Goal: Manage account settings

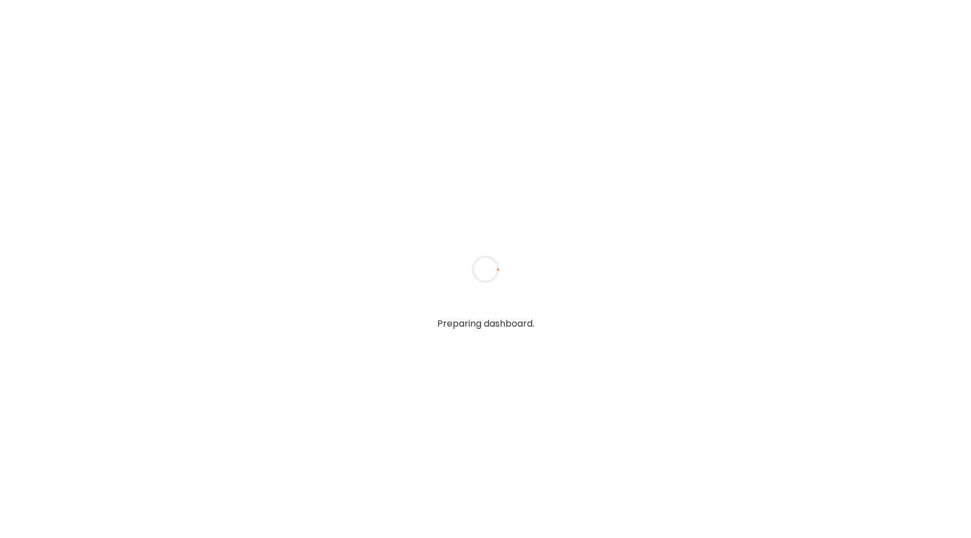
type input "**********"
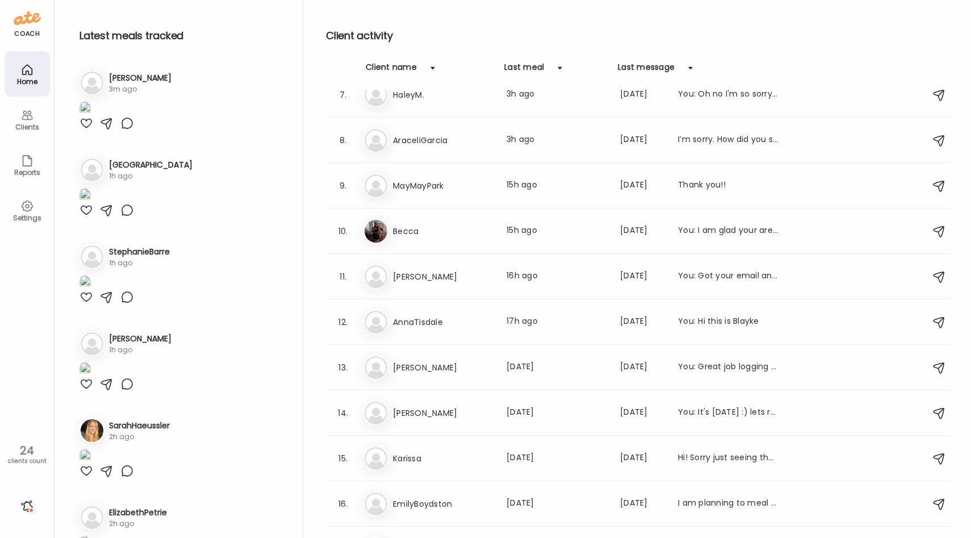
scroll to position [637, 0]
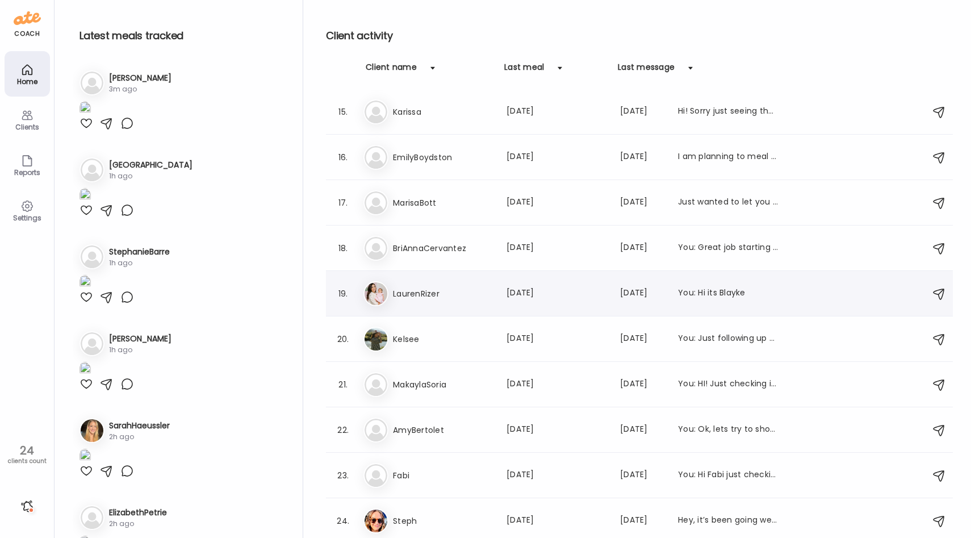
click at [475, 302] on div "La LaurenRizer Last meal: [DATE] Last message: [DATE] You: Hi its Blayke" at bounding box center [640, 293] width 555 height 25
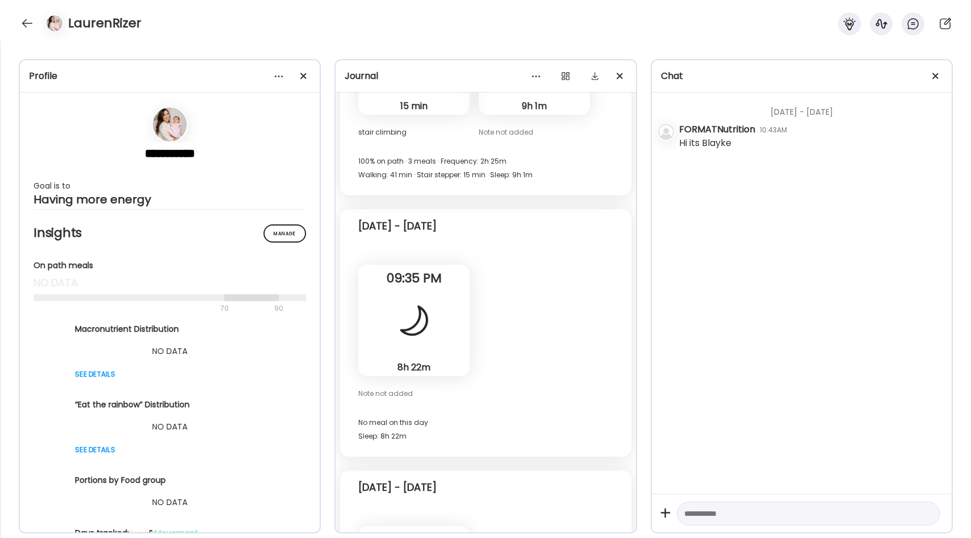
scroll to position [7359, 0]
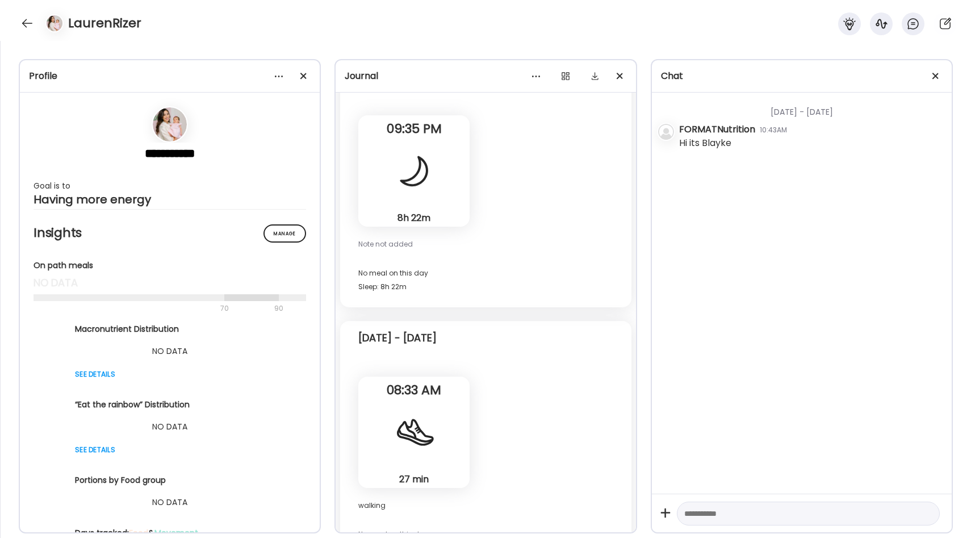
click at [696, 509] on textarea at bounding box center [798, 514] width 228 height 14
type textarea "**********"
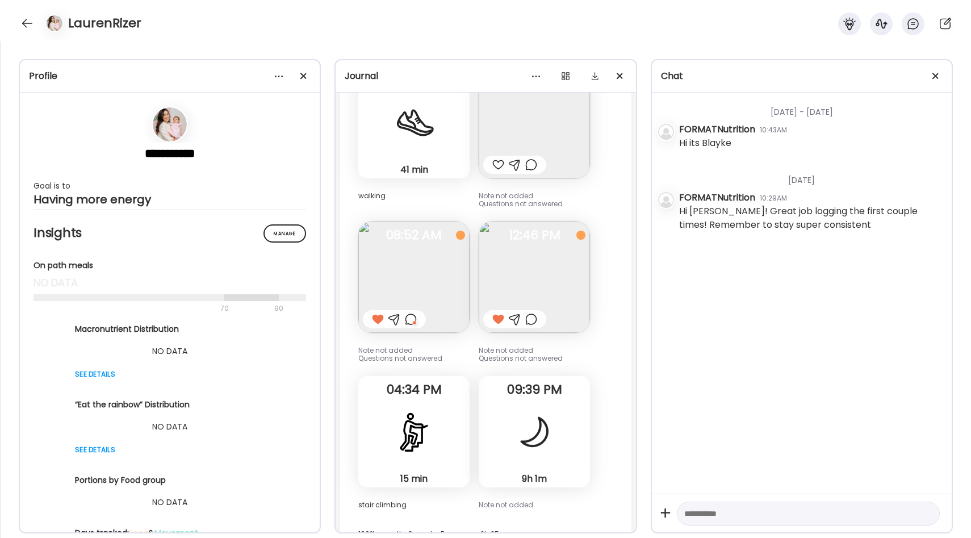
scroll to position [7359, 0]
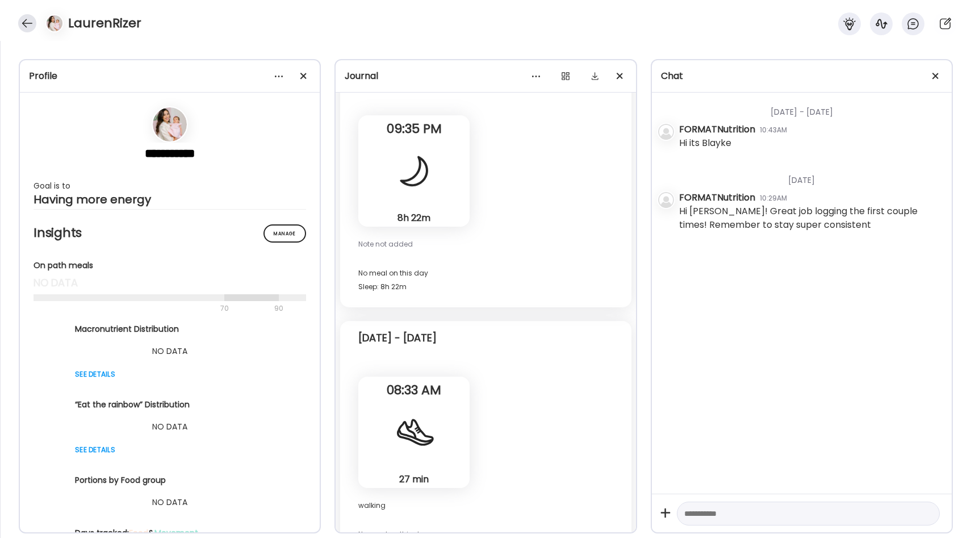
click at [29, 17] on div at bounding box center [27, 23] width 18 height 18
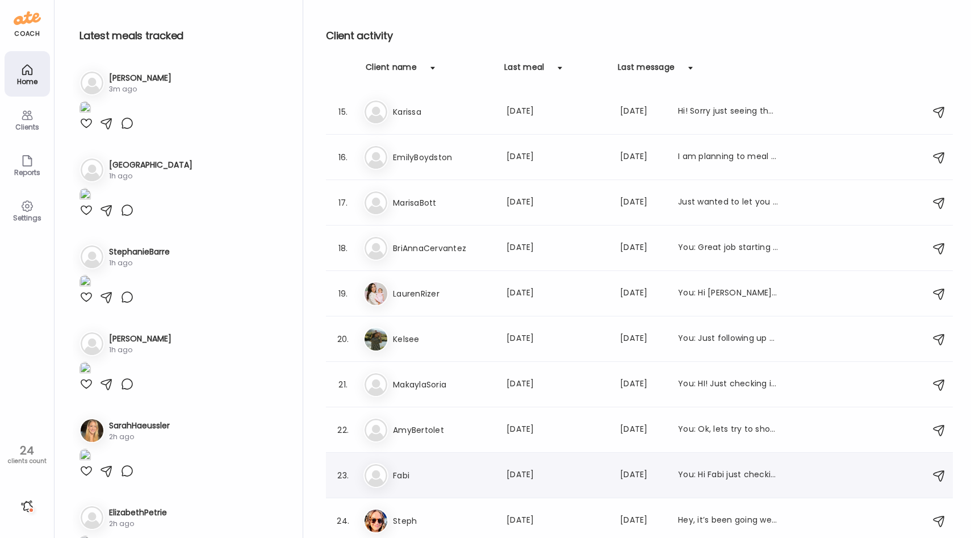
click at [432, 479] on h3 "Fabi" at bounding box center [443, 475] width 100 height 14
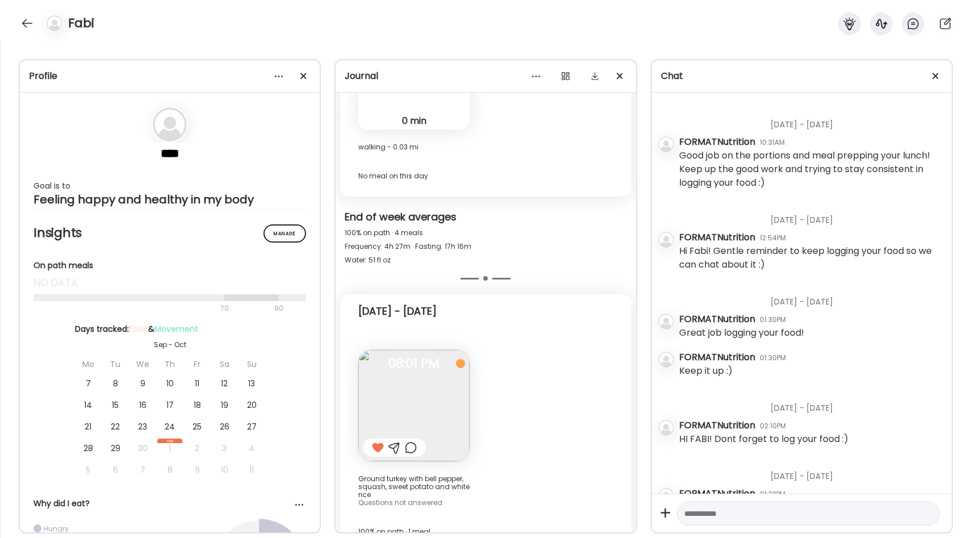
scroll to position [239, 0]
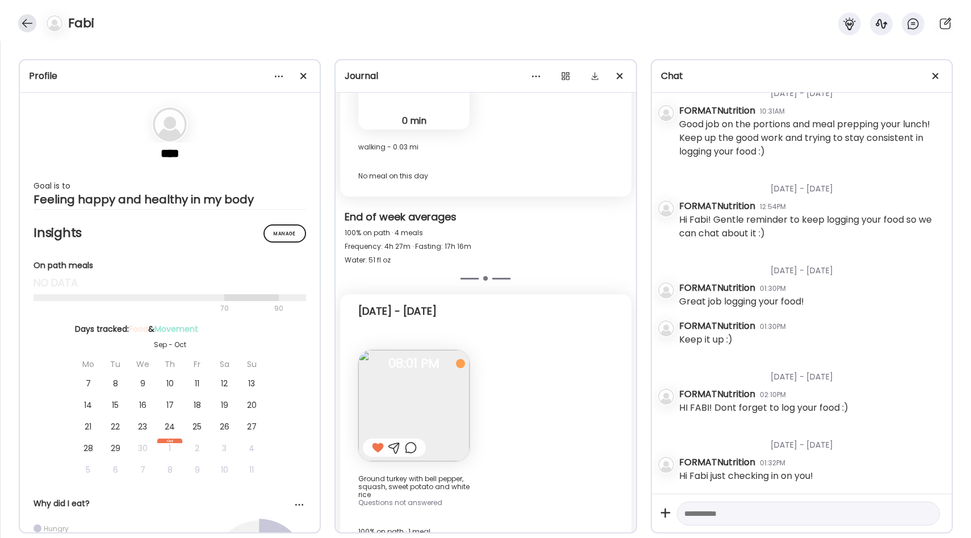
click at [30, 25] on div at bounding box center [27, 23] width 18 height 18
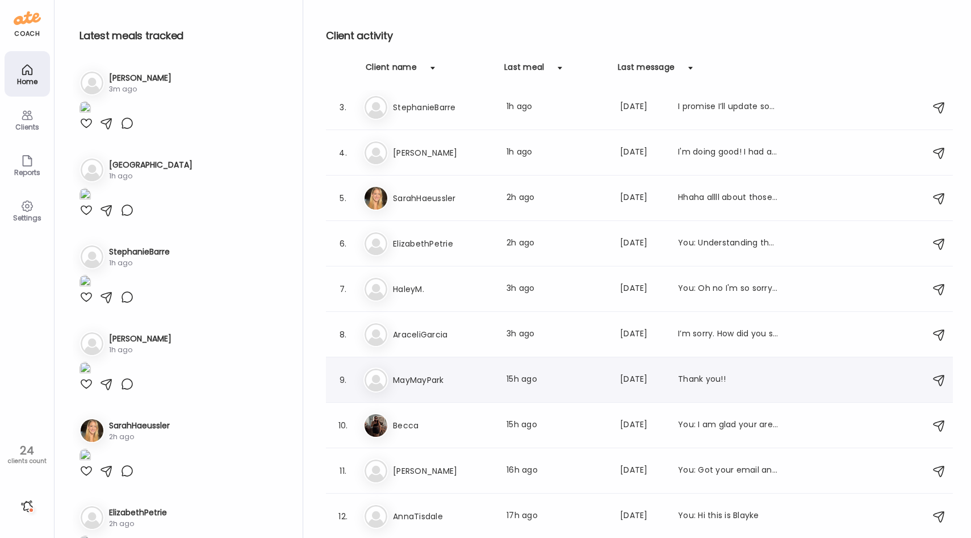
scroll to position [0, 0]
